Goal: Task Accomplishment & Management: Complete application form

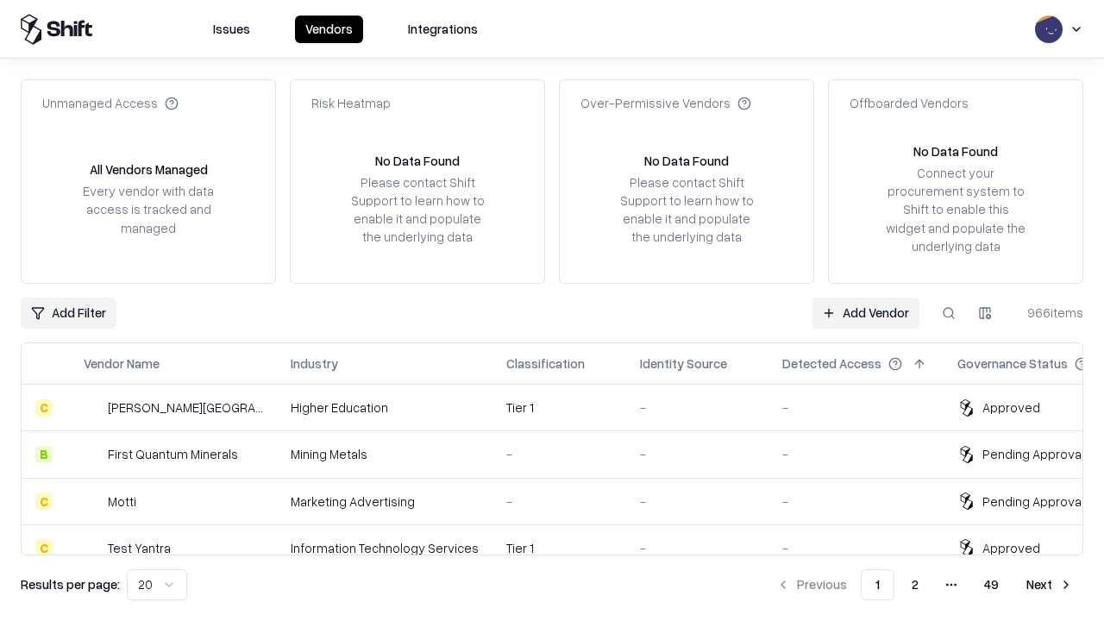
click at [865, 312] on link "Add Vendor" at bounding box center [866, 313] width 108 height 31
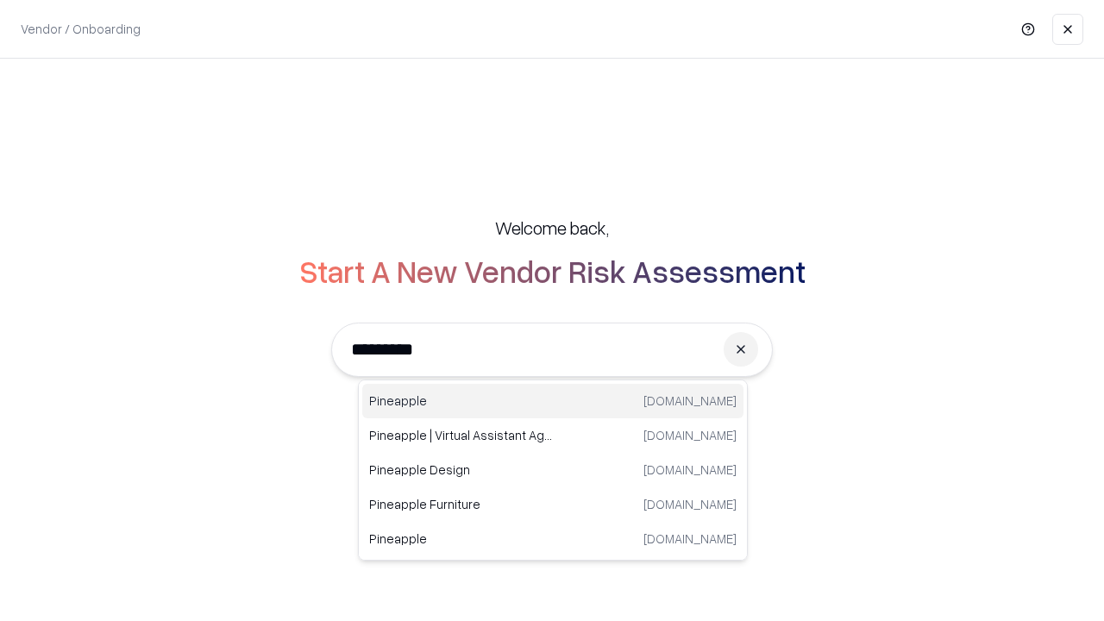
click at [553, 401] on div "Pineapple [DOMAIN_NAME]" at bounding box center [552, 401] width 381 height 34
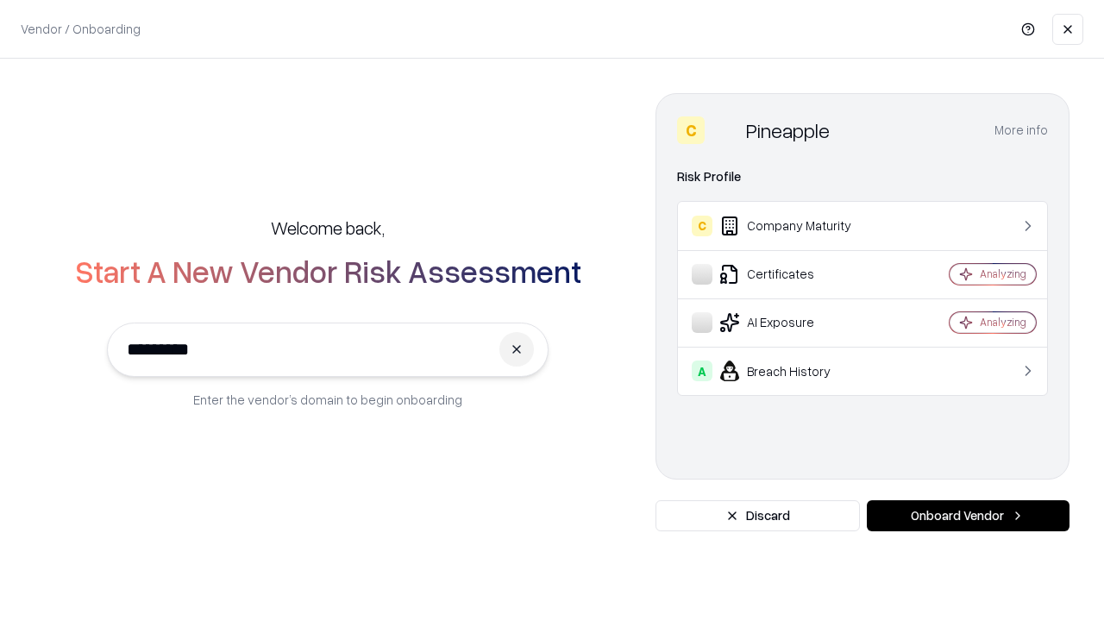
type input "*********"
click at [968, 516] on button "Onboard Vendor" at bounding box center [968, 515] width 203 height 31
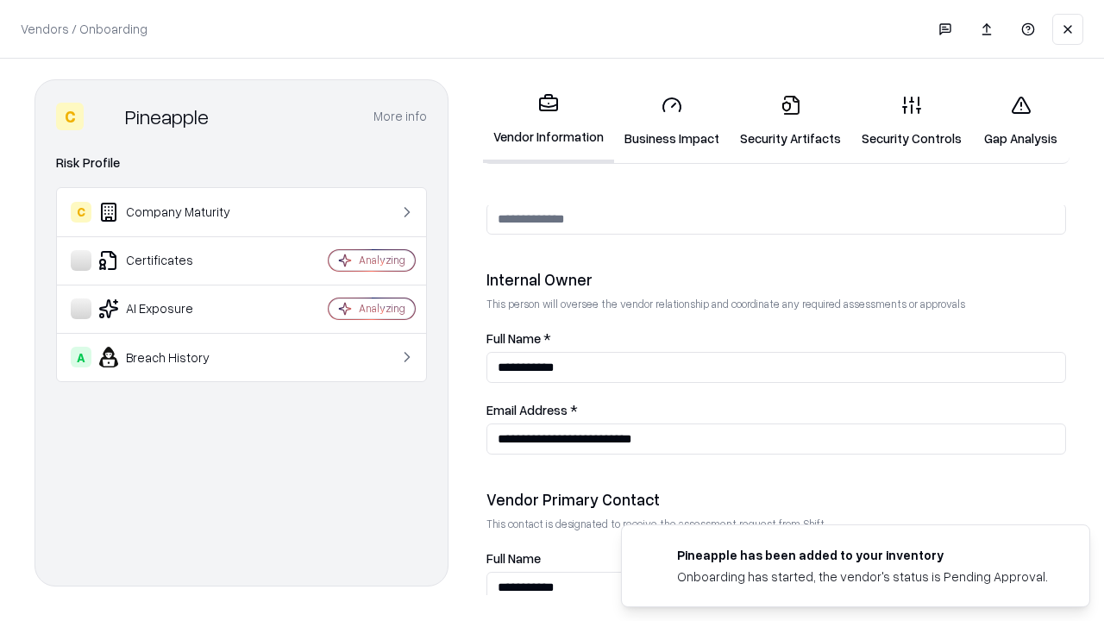
scroll to position [894, 0]
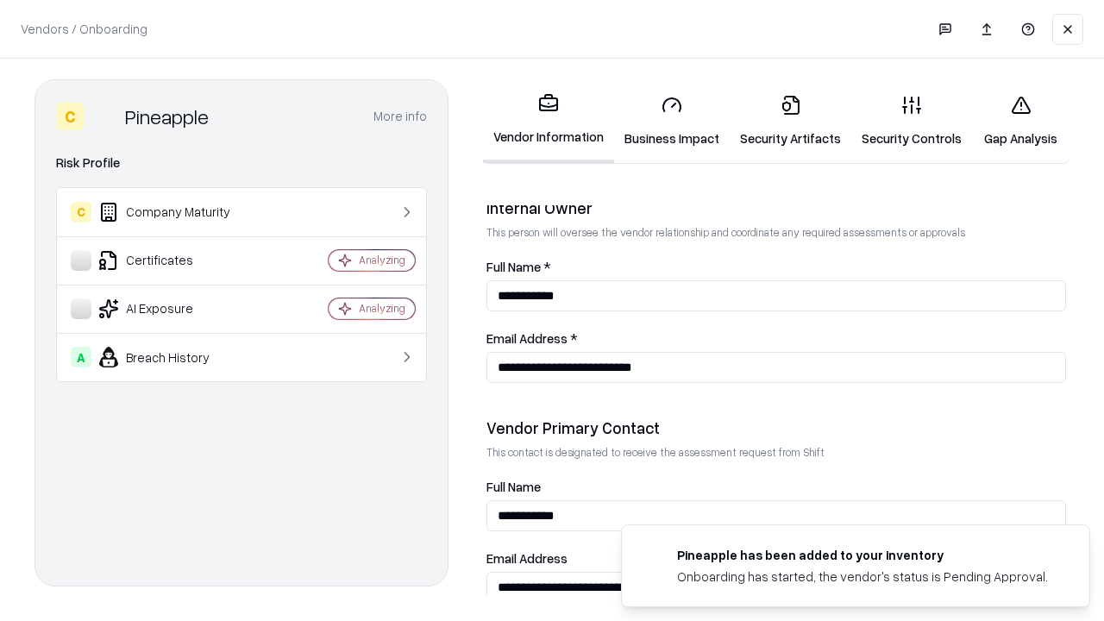
click at [672, 121] on link "Business Impact" at bounding box center [672, 121] width 116 height 80
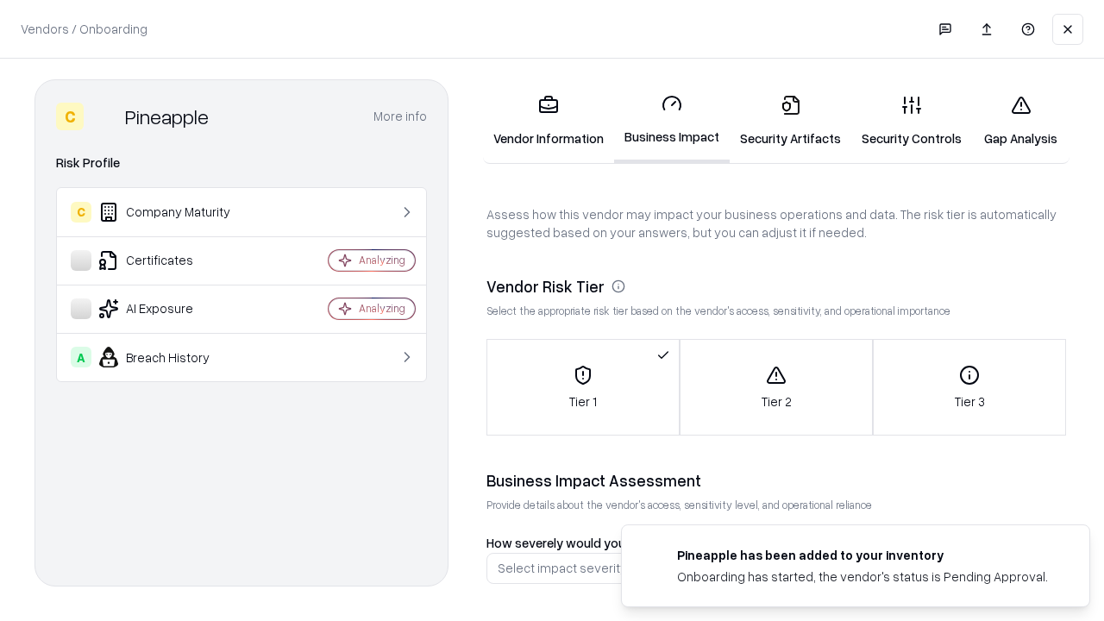
click at [1020, 121] on link "Gap Analysis" at bounding box center [1020, 121] width 97 height 80
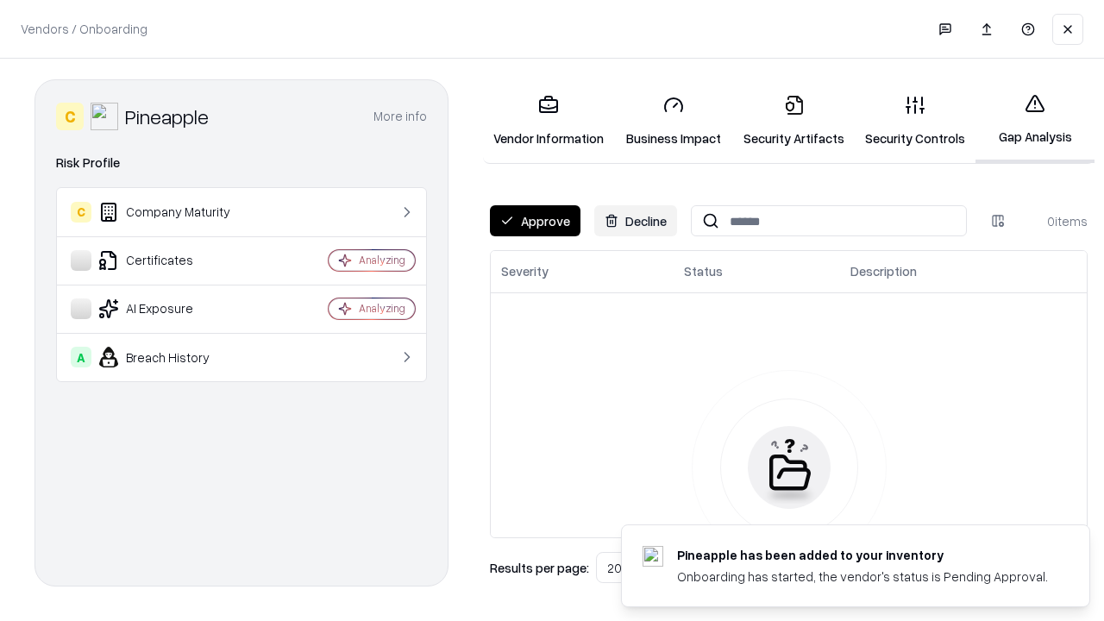
click at [535, 221] on button "Approve" at bounding box center [535, 220] width 91 height 31
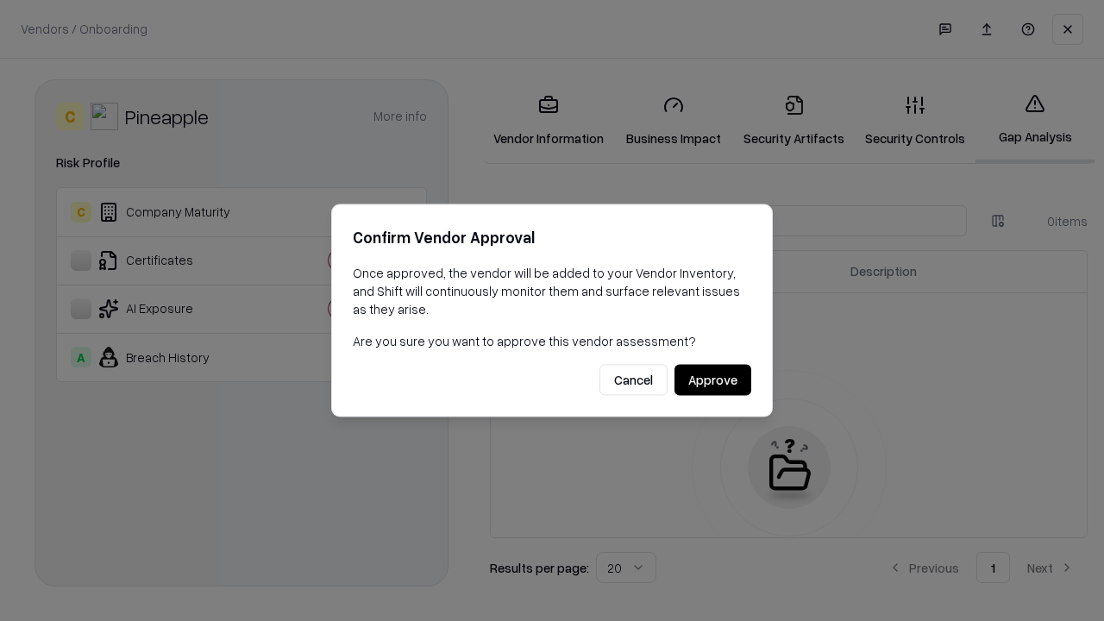
click at [712, 379] on button "Approve" at bounding box center [712, 380] width 77 height 31
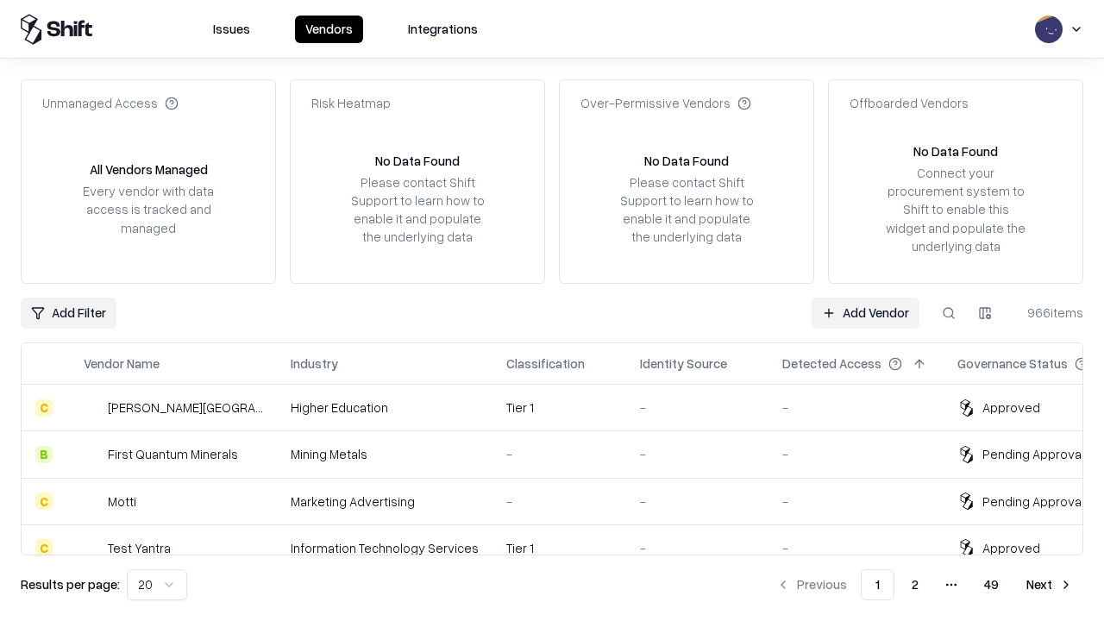
type input "*********"
click at [865, 312] on link "Add Vendor" at bounding box center [866, 313] width 108 height 31
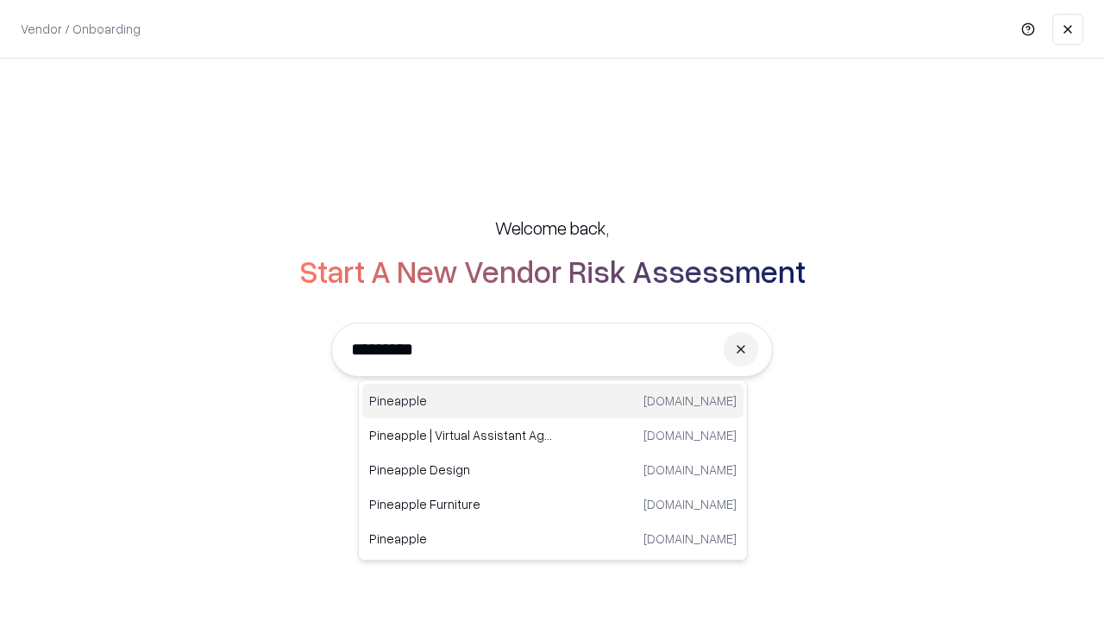
click at [553, 401] on div "Pineapple [DOMAIN_NAME]" at bounding box center [552, 401] width 381 height 34
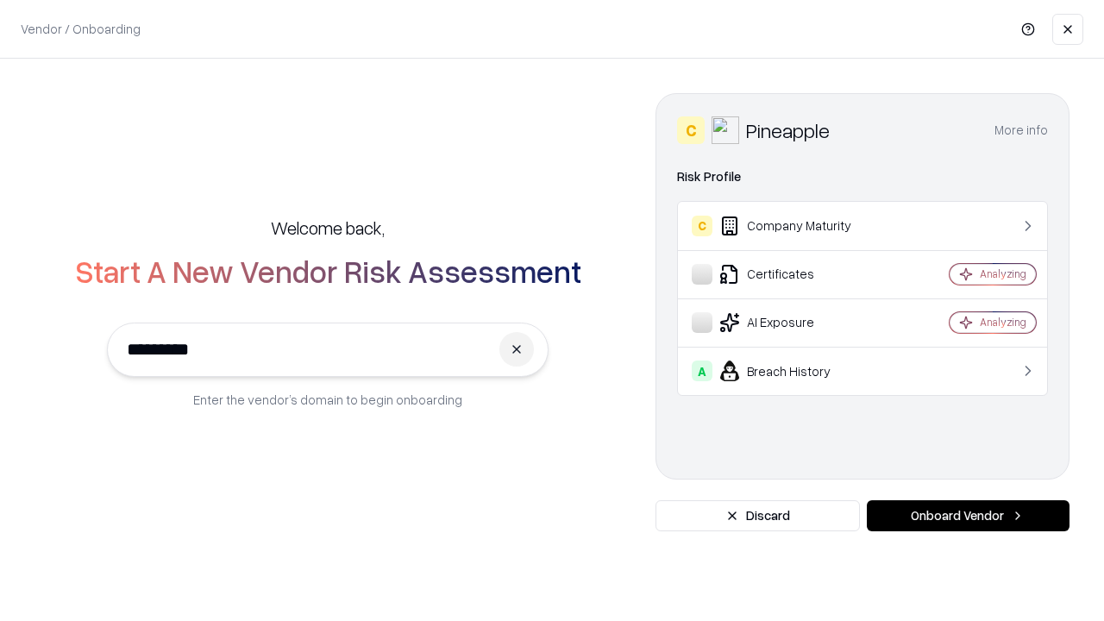
type input "*********"
click at [968, 516] on button "Onboard Vendor" at bounding box center [968, 515] width 203 height 31
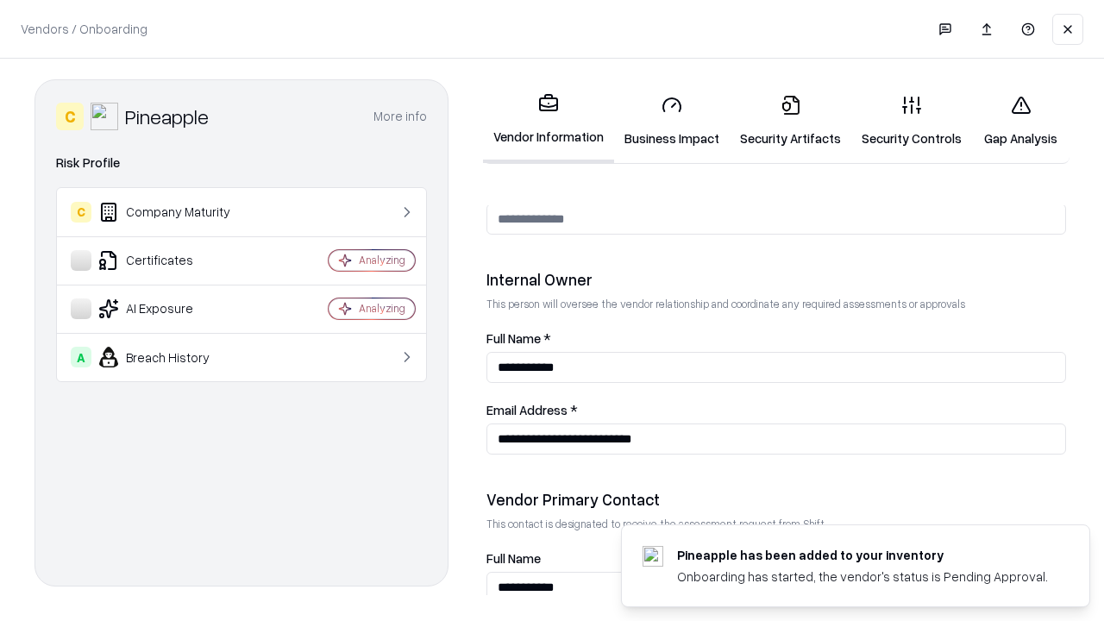
scroll to position [894, 0]
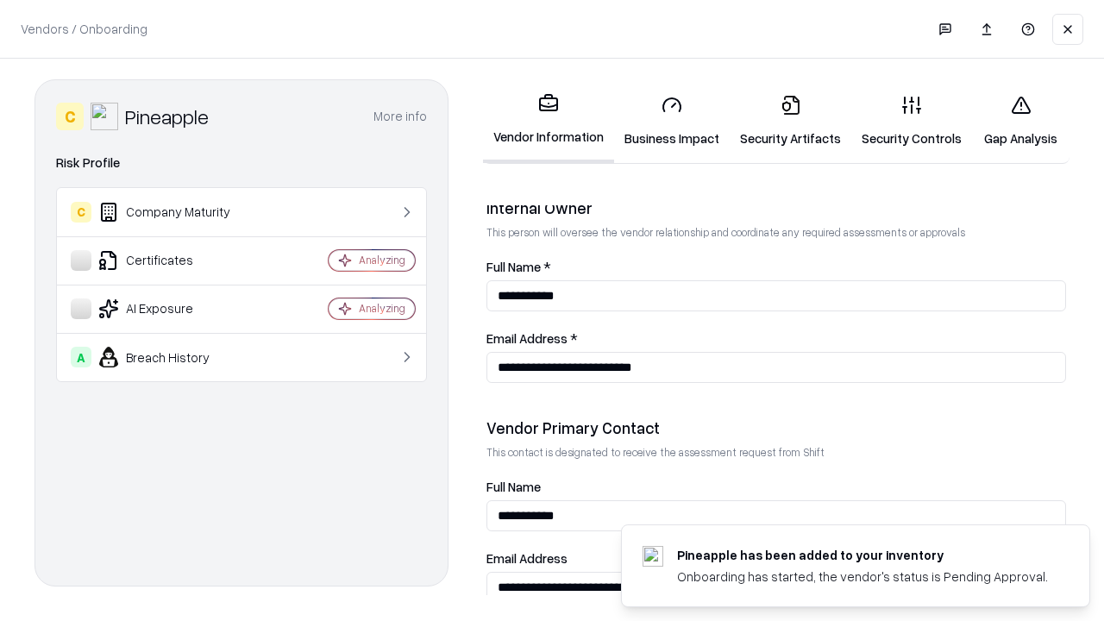
click at [1020, 121] on link "Gap Analysis" at bounding box center [1020, 121] width 97 height 80
